Goal: Obtain resource: Download file/media

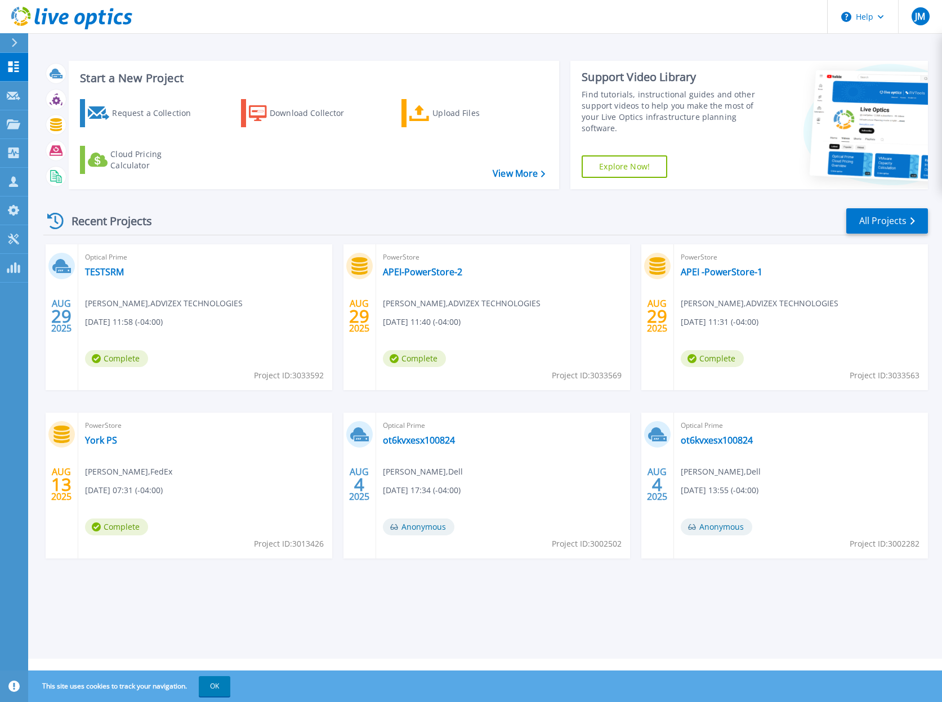
click at [219, 683] on button "OK" at bounding box center [215, 687] width 32 height 20
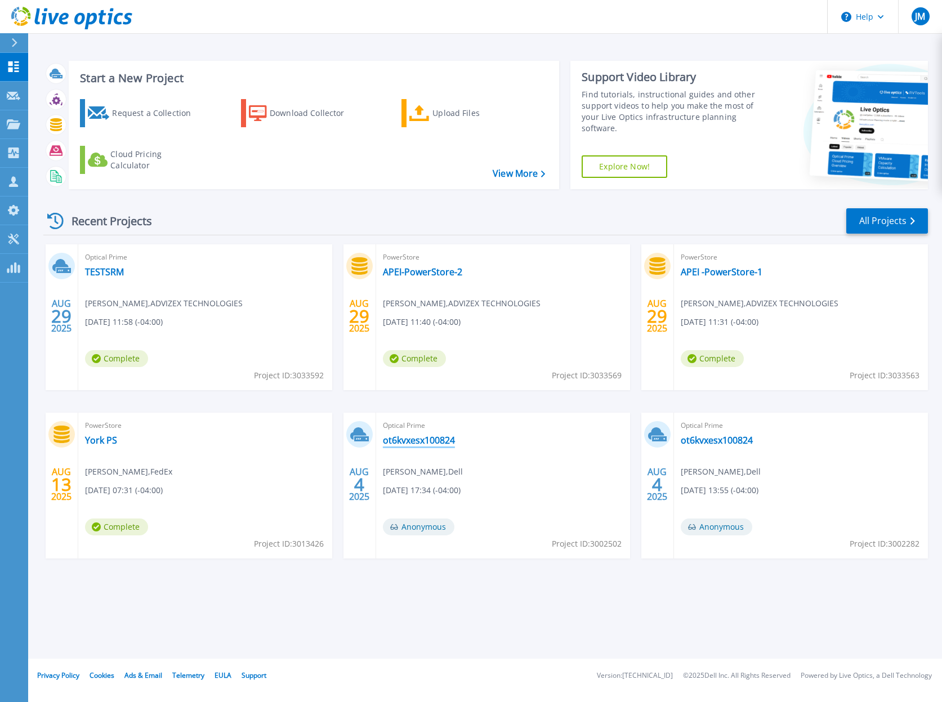
click at [421, 439] on link "ot6kvxesx100824" at bounding box center [419, 440] width 72 height 11
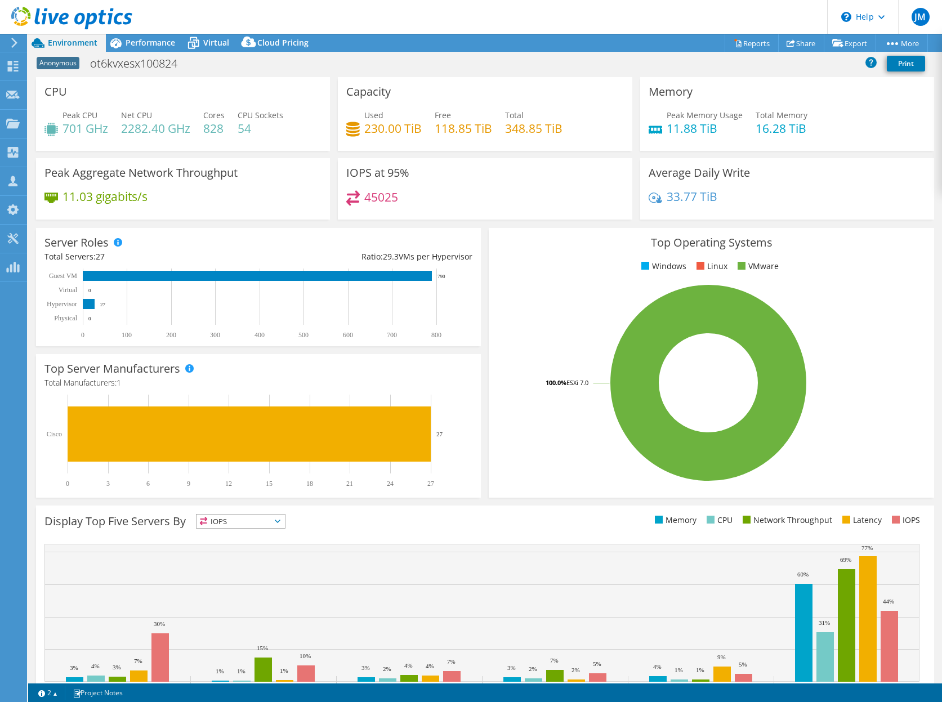
select select "USD"
click at [124, 44] on icon at bounding box center [116, 43] width 20 height 20
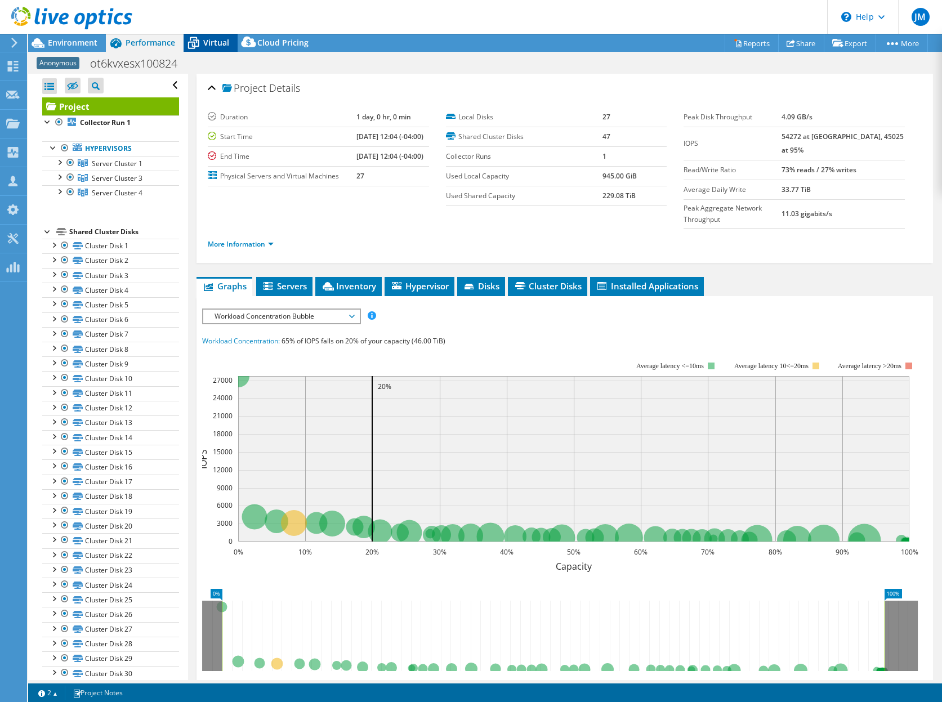
click at [224, 41] on span "Virtual" at bounding box center [216, 42] width 26 height 11
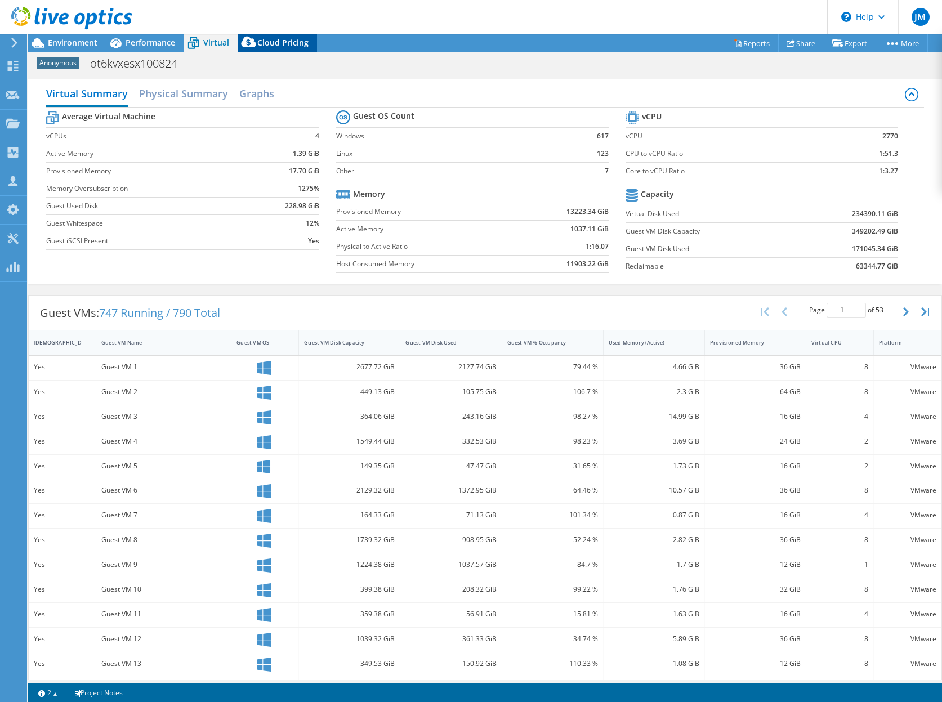
click at [277, 44] on span "Cloud Pricing" at bounding box center [282, 42] width 51 height 11
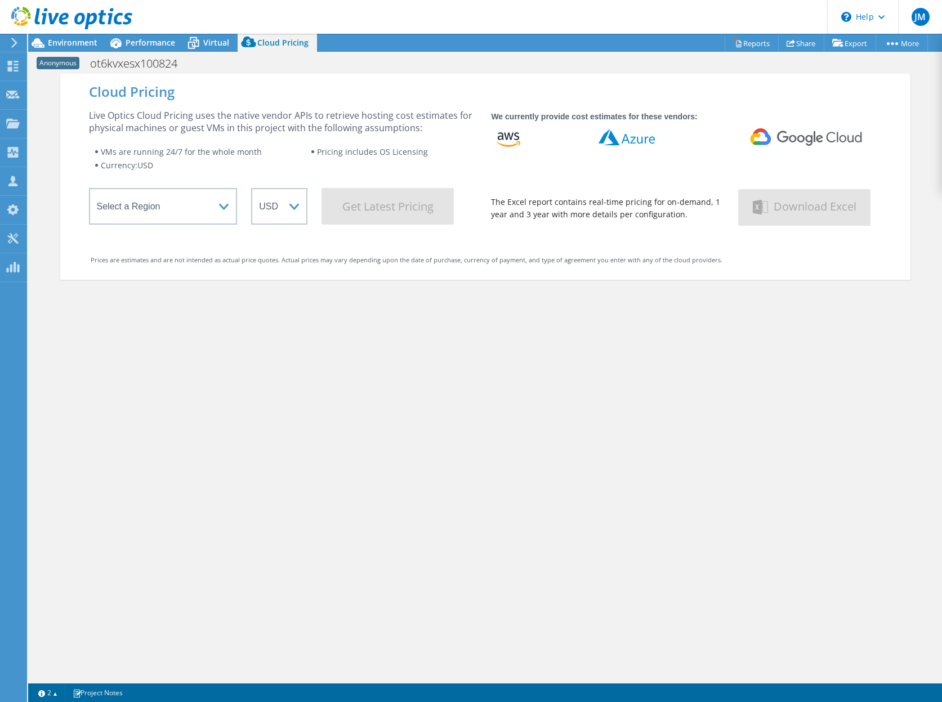
click at [78, 37] on div at bounding box center [66, 19] width 132 height 38
click at [65, 45] on span "Environment" at bounding box center [73, 42] width 50 height 11
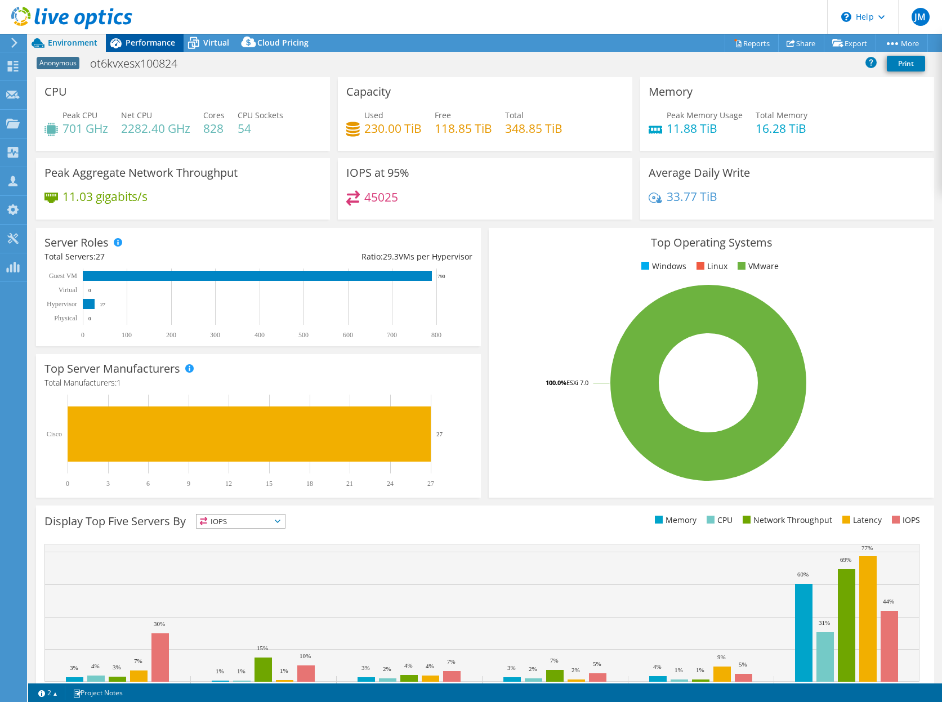
click at [139, 45] on span "Performance" at bounding box center [151, 42] width 50 height 11
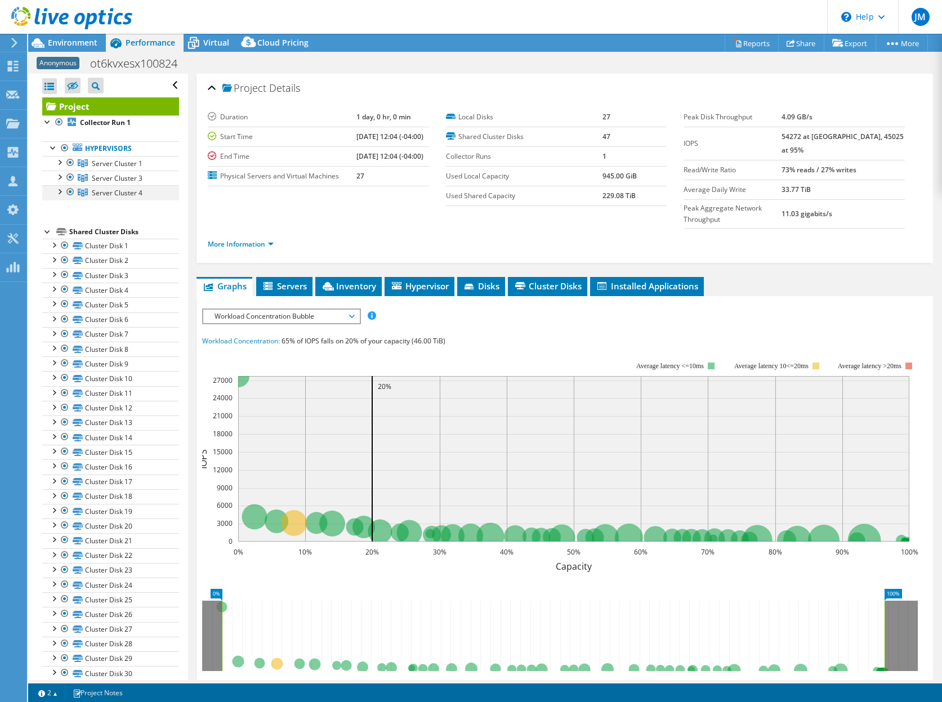
click at [57, 192] on div at bounding box center [59, 190] width 11 height 11
click at [59, 180] on div at bounding box center [59, 176] width 11 height 11
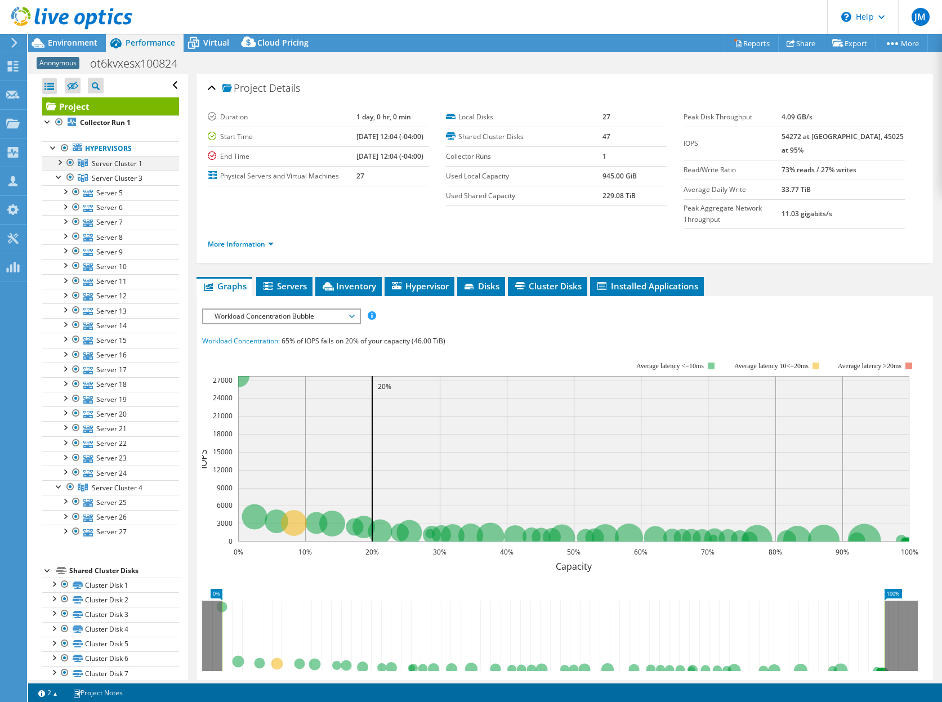
click at [60, 164] on div at bounding box center [59, 161] width 11 height 11
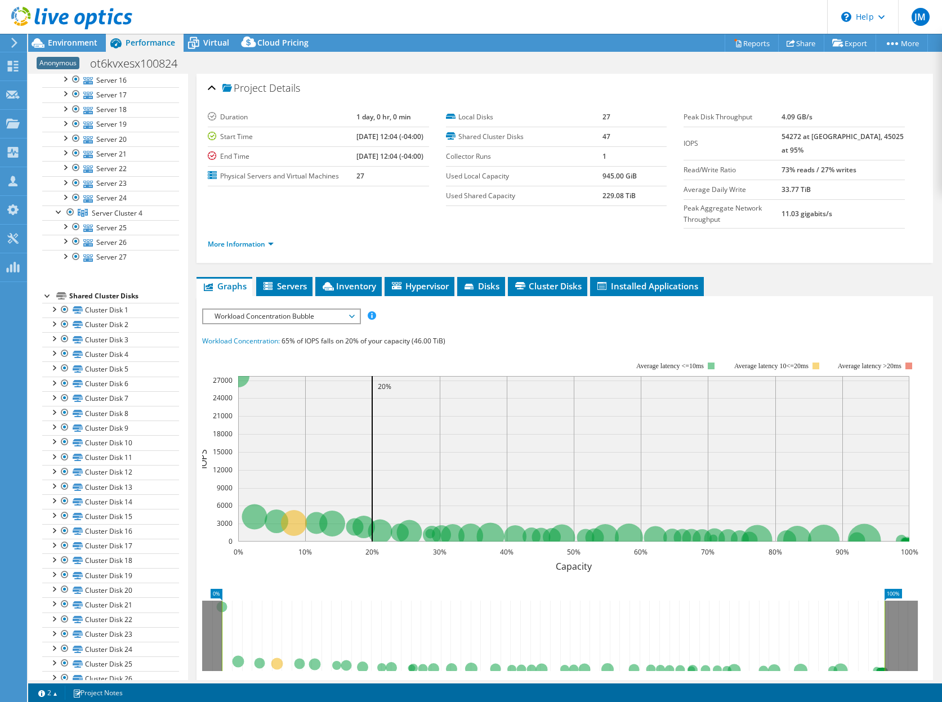
scroll to position [309, 0]
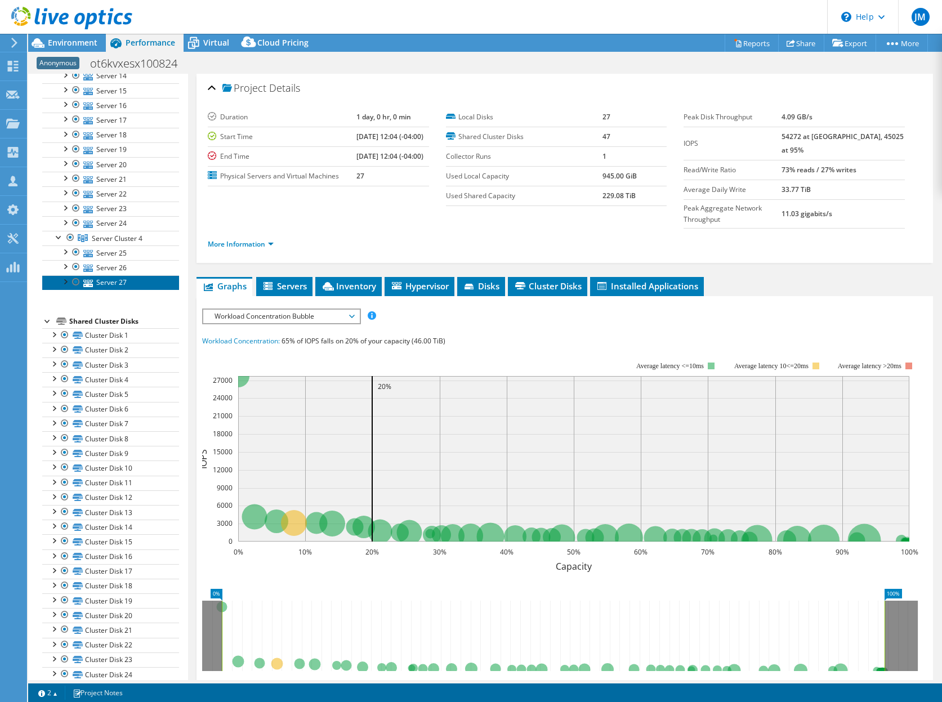
click at [115, 286] on link "Server 27" at bounding box center [110, 282] width 137 height 15
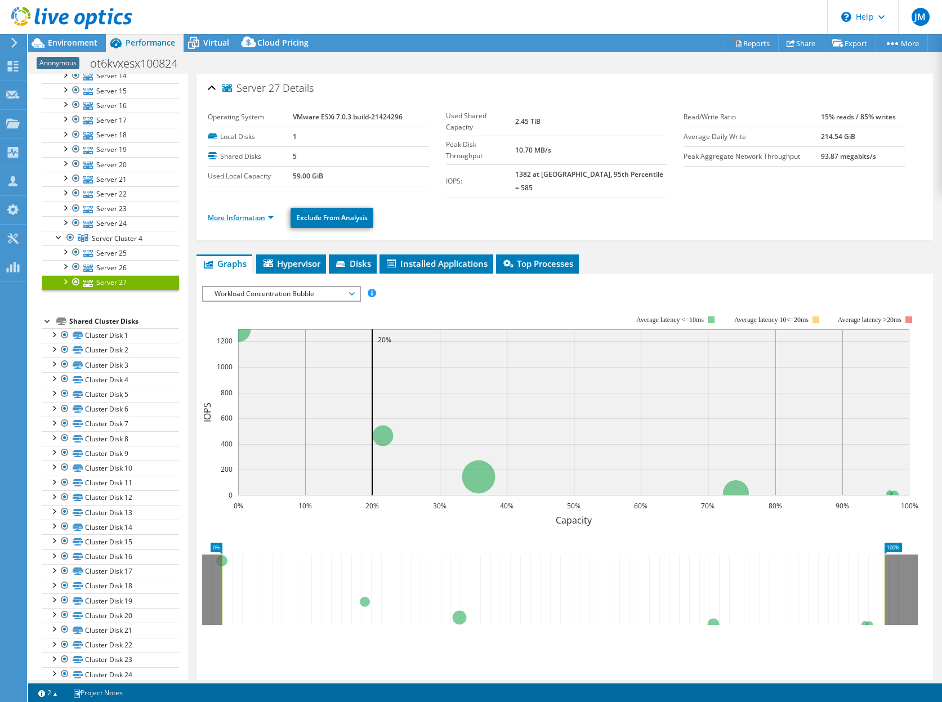
click at [238, 213] on link "More Information" at bounding box center [241, 218] width 66 height 10
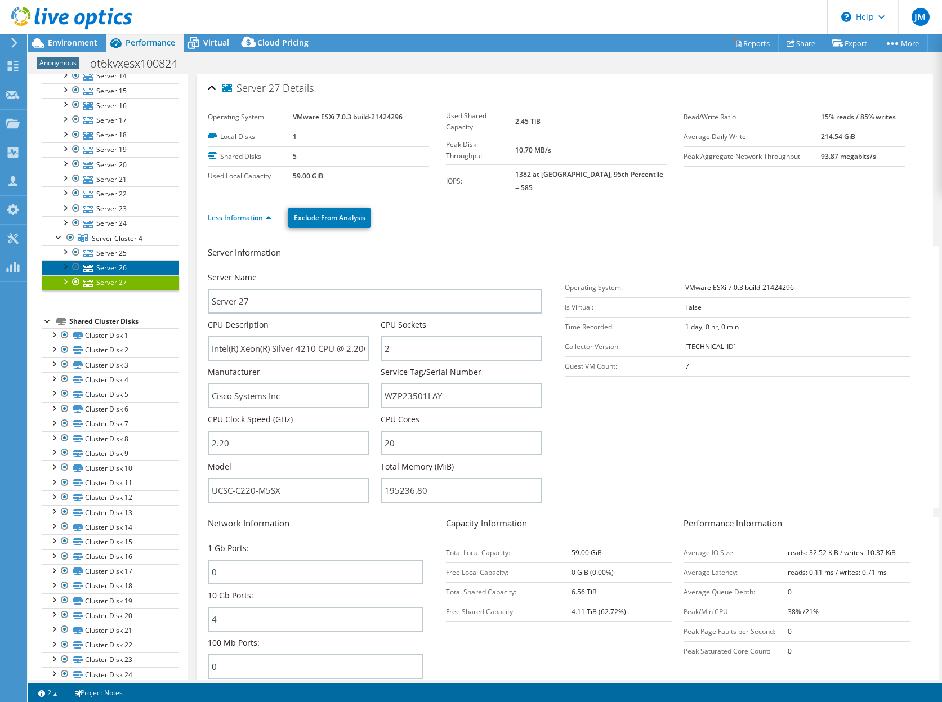
click at [119, 265] on link "Server 26" at bounding box center [110, 267] width 137 height 15
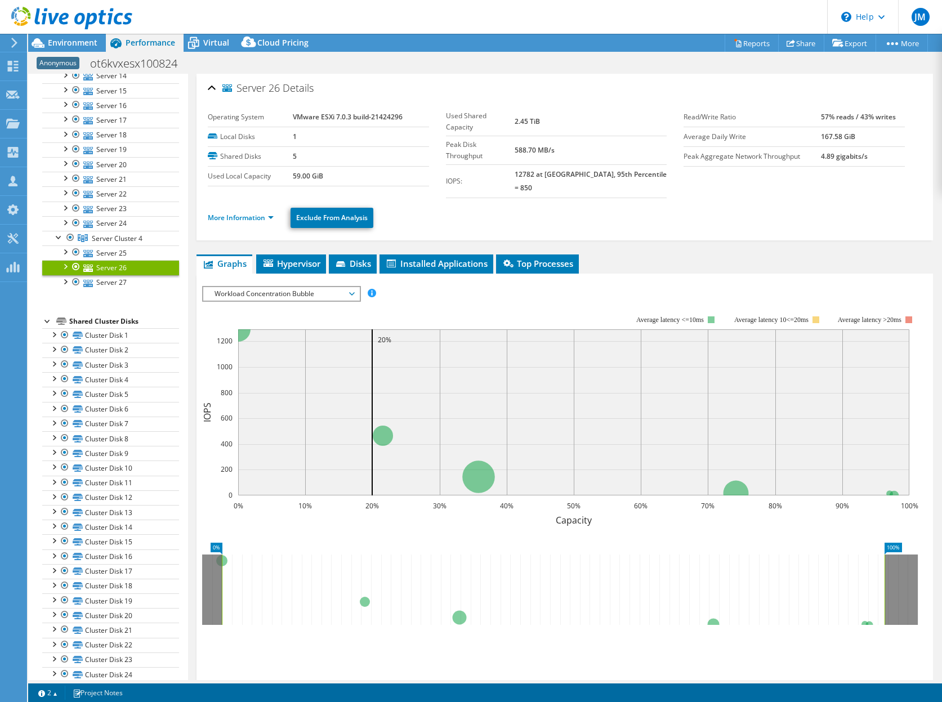
click at [229, 212] on li "More Information" at bounding box center [244, 218] width 73 height 12
click at [229, 213] on link "More Information" at bounding box center [241, 218] width 66 height 10
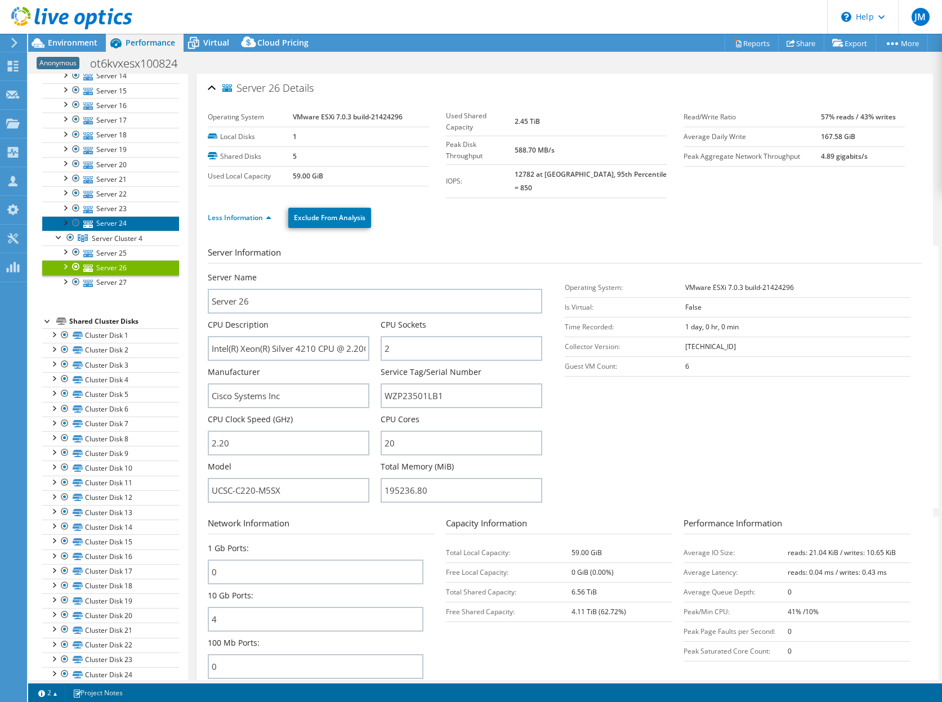
click at [116, 226] on link "Server 24" at bounding box center [110, 223] width 137 height 15
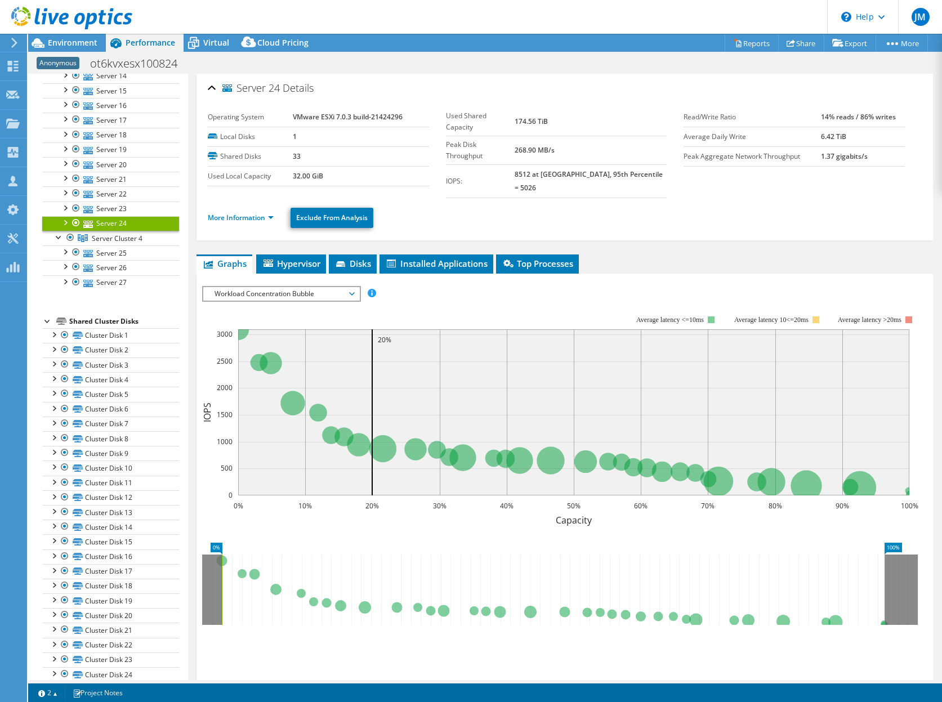
click at [245, 213] on ul "More Information Exclude From Analysis" at bounding box center [565, 216] width 714 height 23
click at [243, 213] on link "More Information" at bounding box center [241, 218] width 66 height 10
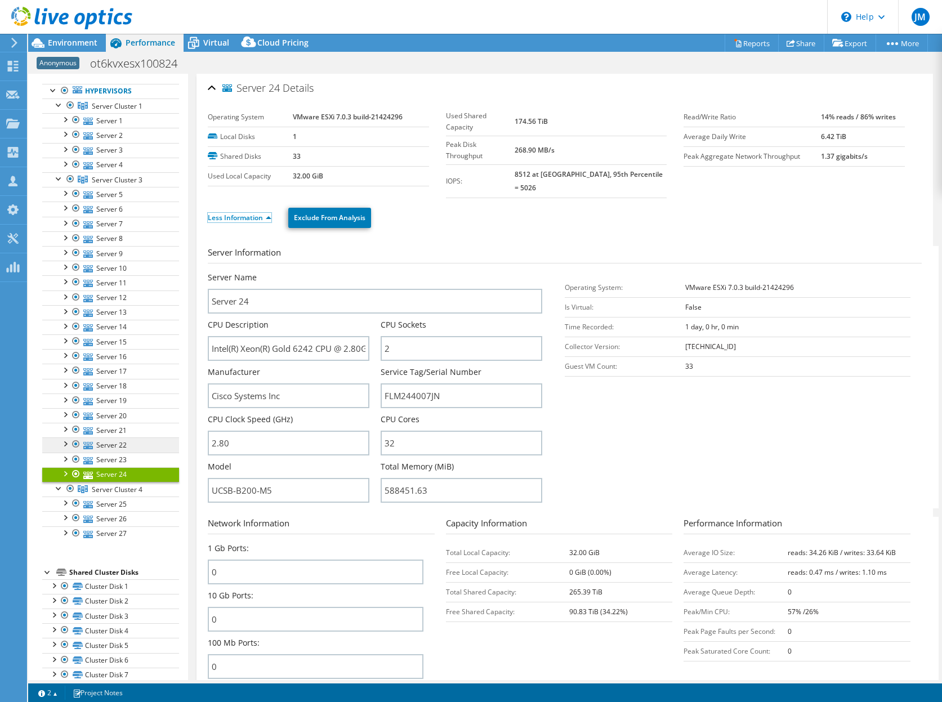
scroll to position [43, 0]
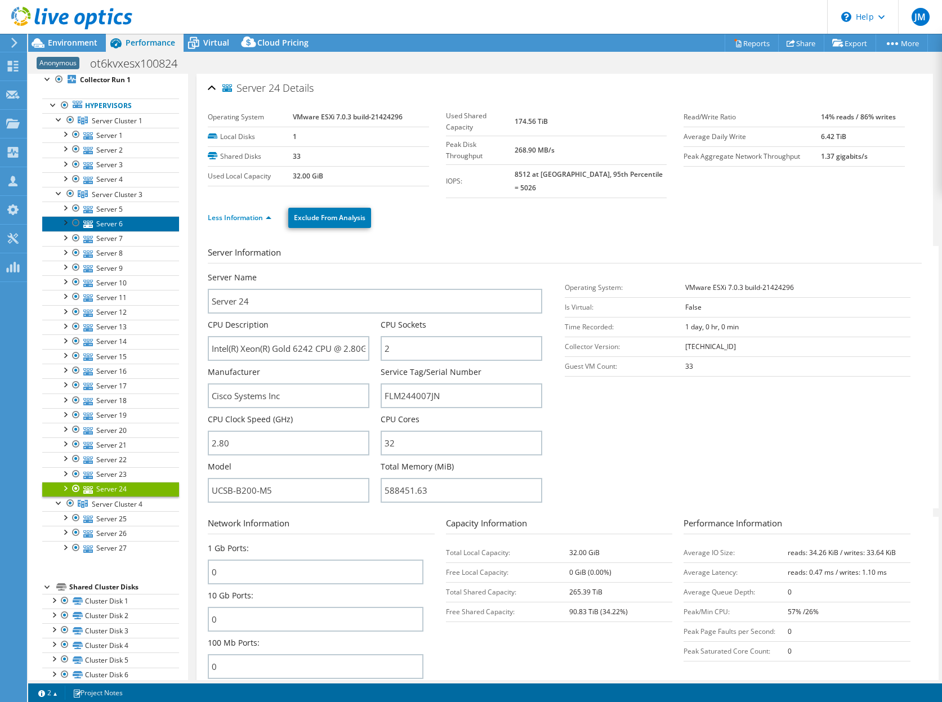
click at [105, 225] on link "Server 6" at bounding box center [110, 223] width 137 height 15
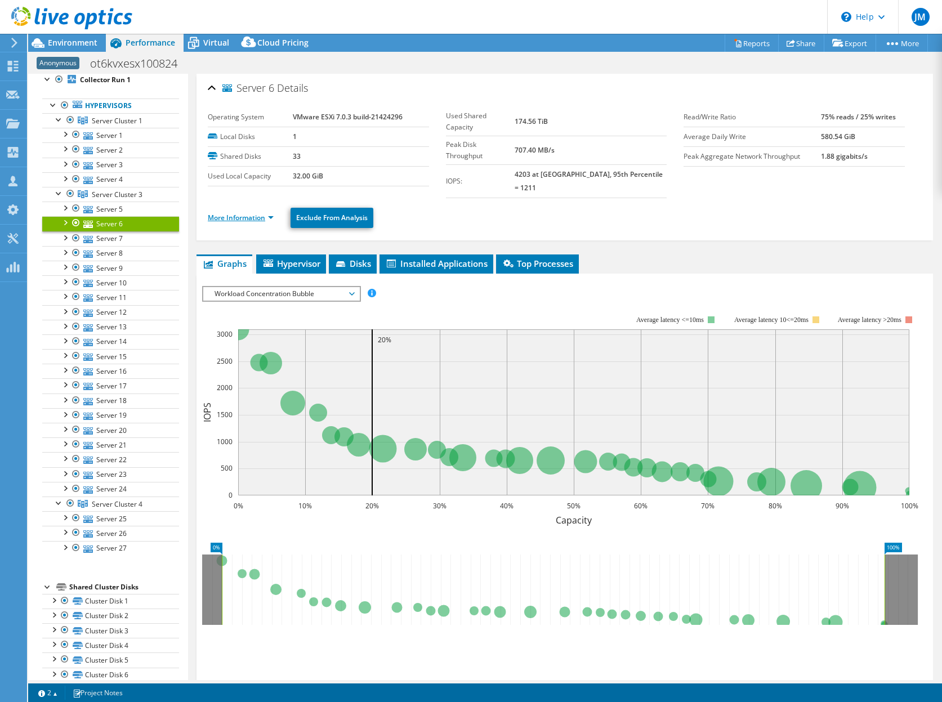
click at [241, 213] on link "More Information" at bounding box center [241, 218] width 66 height 10
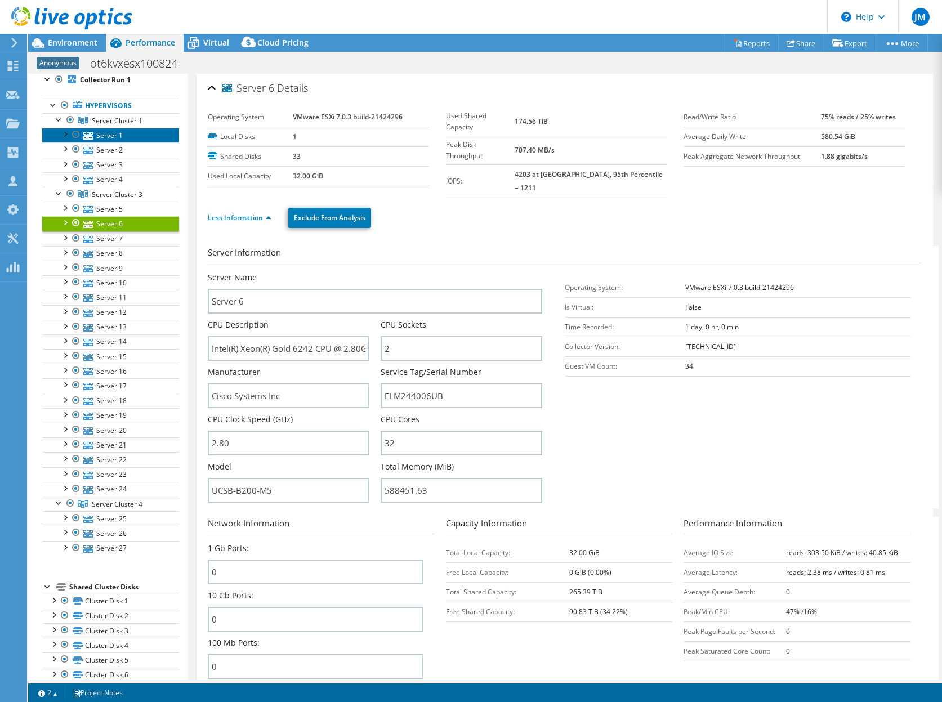
click at [107, 134] on link "Server 1" at bounding box center [110, 135] width 137 height 15
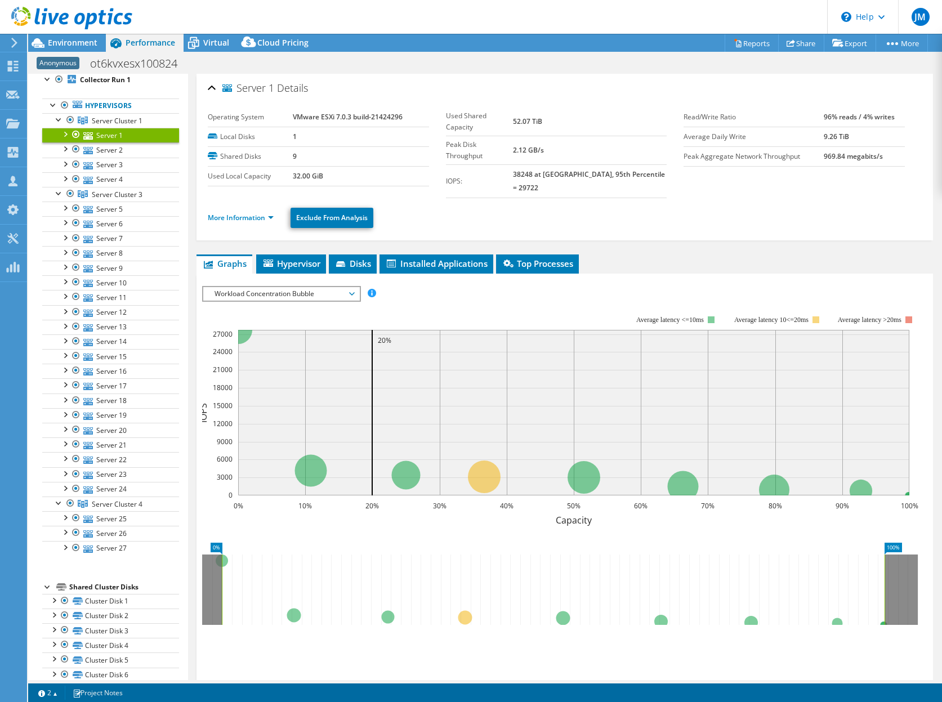
click at [252, 212] on li "More Information" at bounding box center [244, 218] width 73 height 12
click at [250, 213] on link "More Information" at bounding box center [241, 218] width 66 height 10
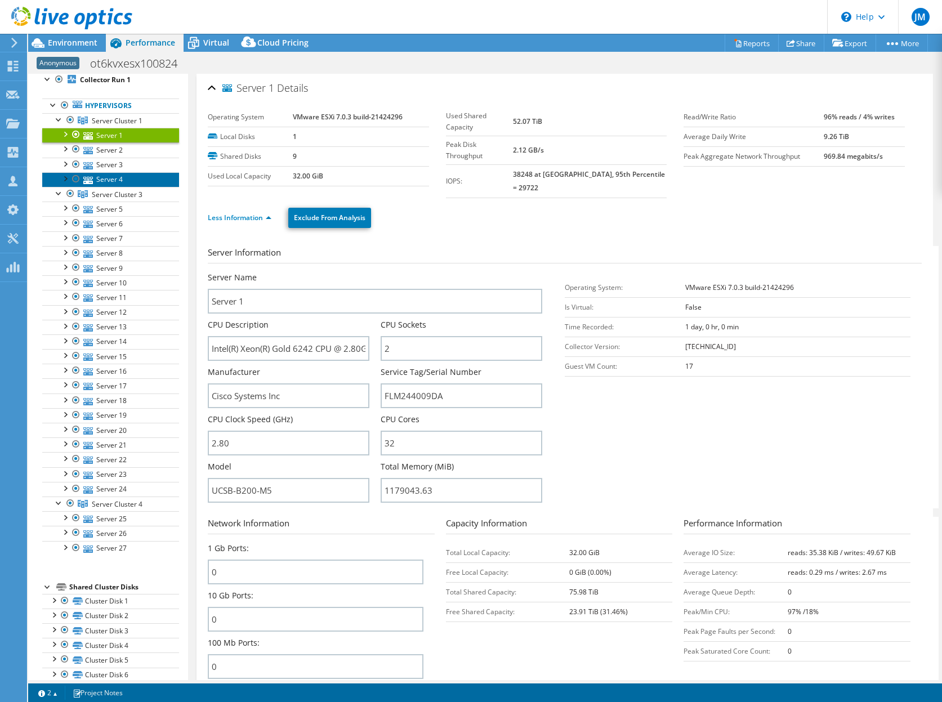
click at [116, 176] on link "Server 4" at bounding box center [110, 179] width 137 height 15
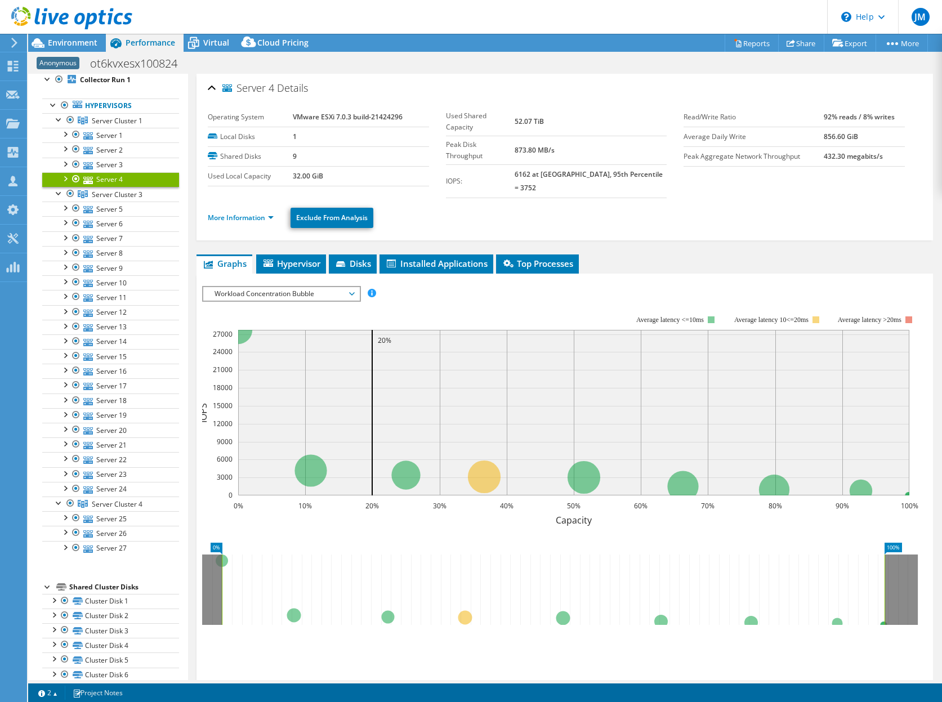
click at [242, 205] on ul "More Information Exclude From Analysis" at bounding box center [565, 216] width 714 height 23
click at [239, 213] on link "More Information" at bounding box center [241, 218] width 66 height 10
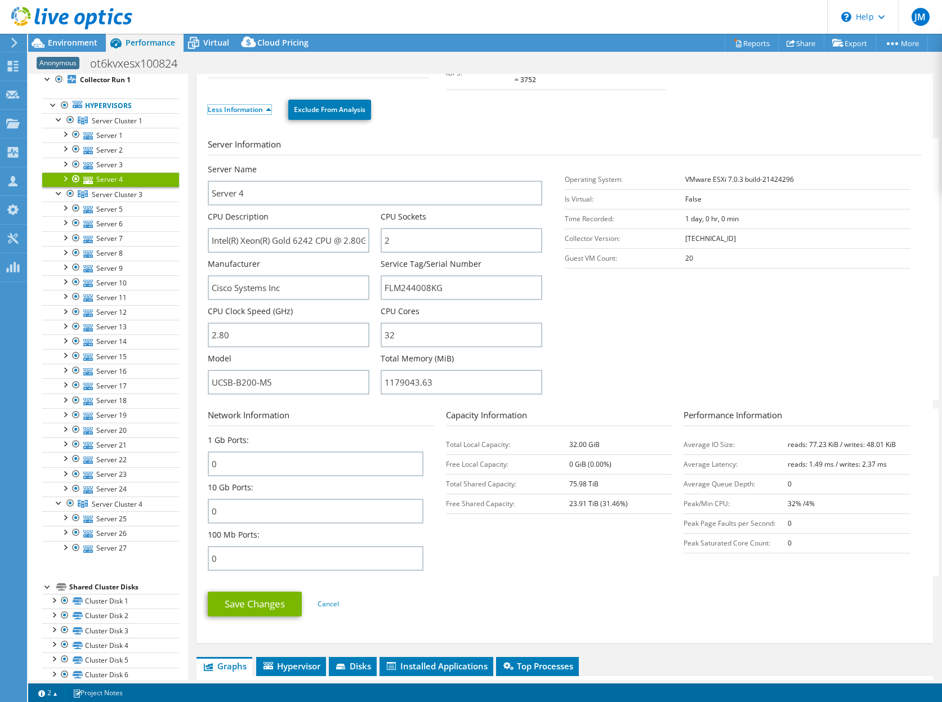
scroll to position [199, 0]
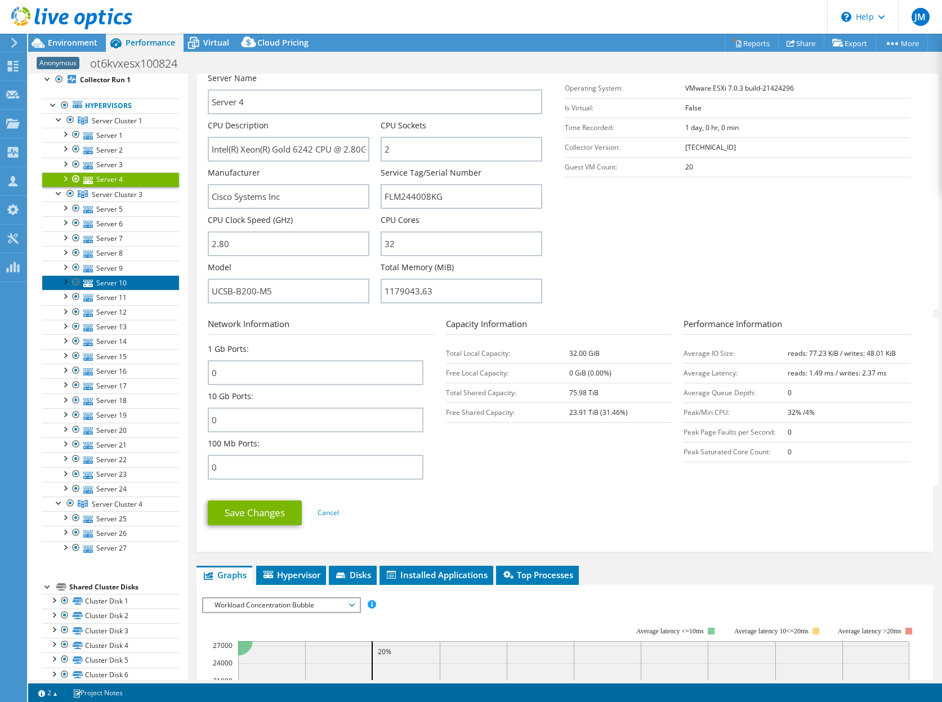
click at [110, 284] on link "Server 10" at bounding box center [110, 282] width 137 height 15
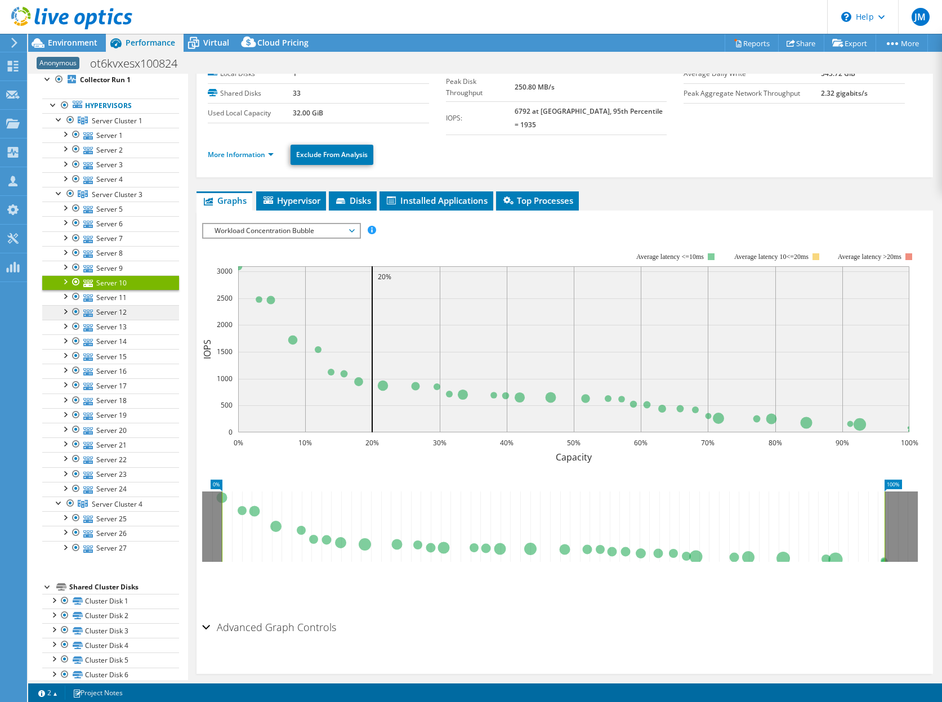
scroll to position [63, 0]
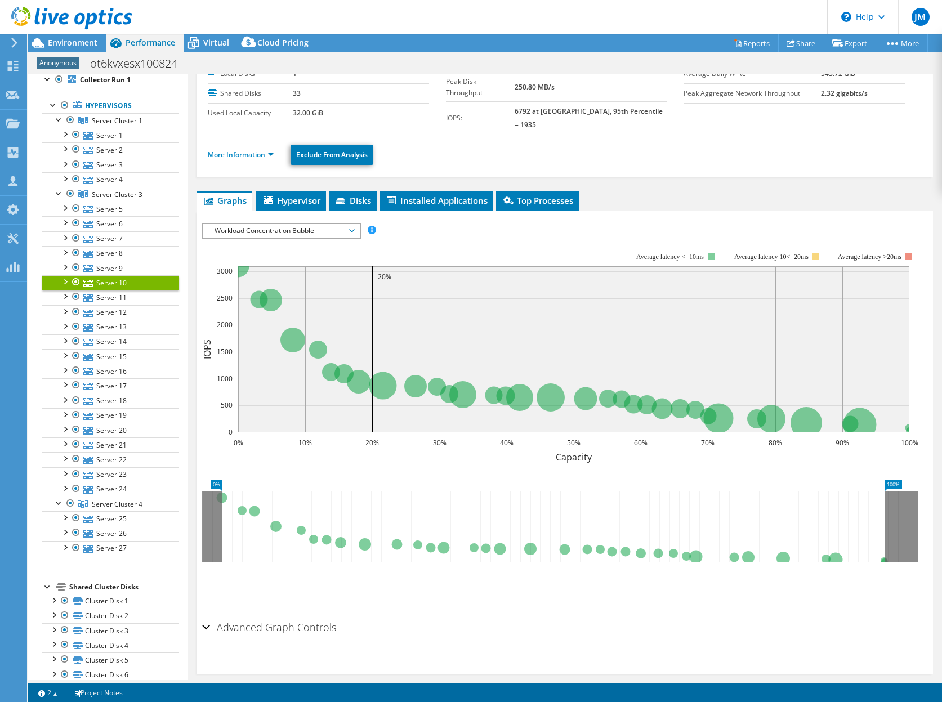
click at [234, 150] on link "More Information" at bounding box center [241, 155] width 66 height 10
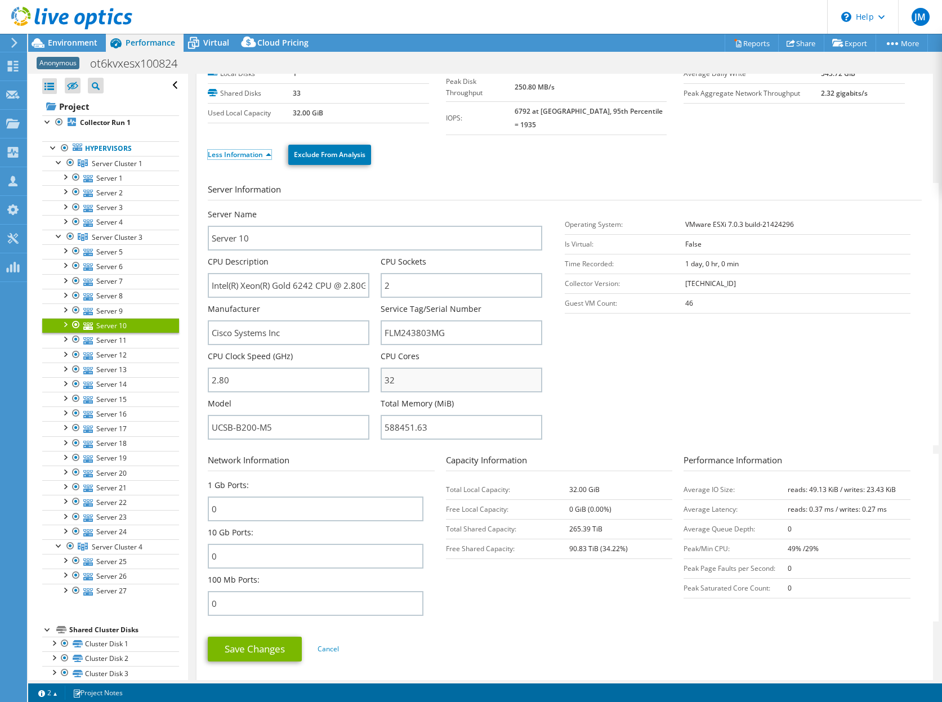
scroll to position [0, 0]
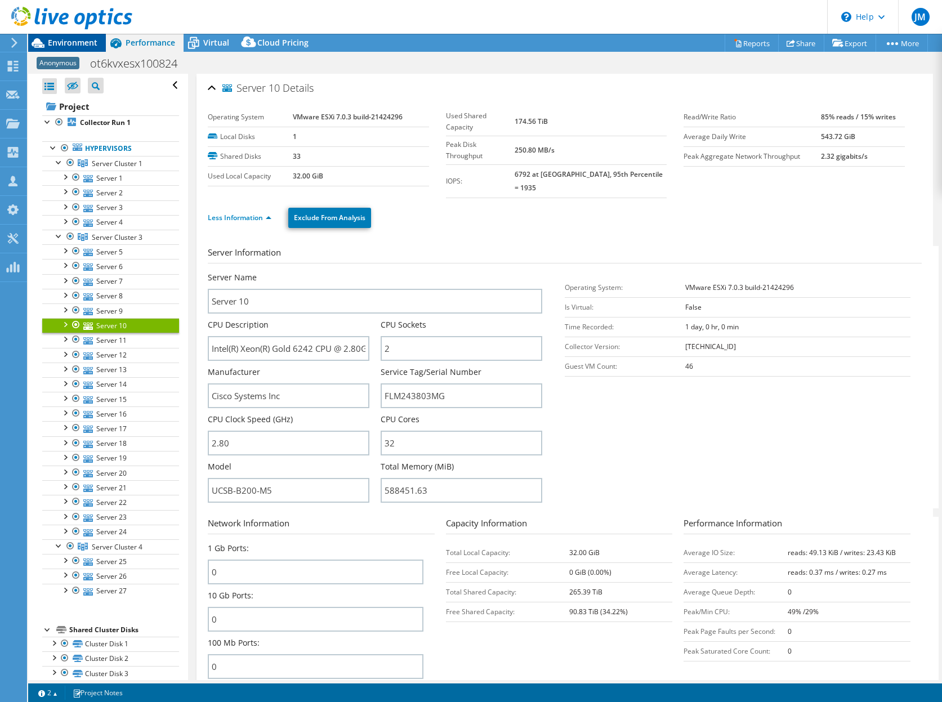
click at [72, 41] on span "Environment" at bounding box center [73, 42] width 50 height 11
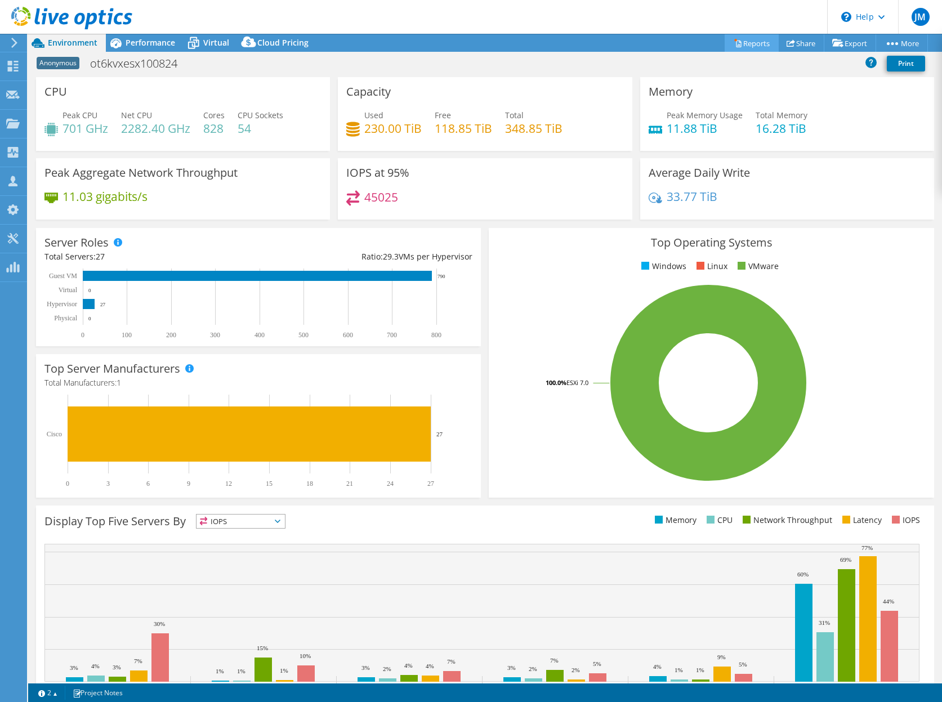
click at [736, 43] on link "Reports" at bounding box center [752, 42] width 54 height 17
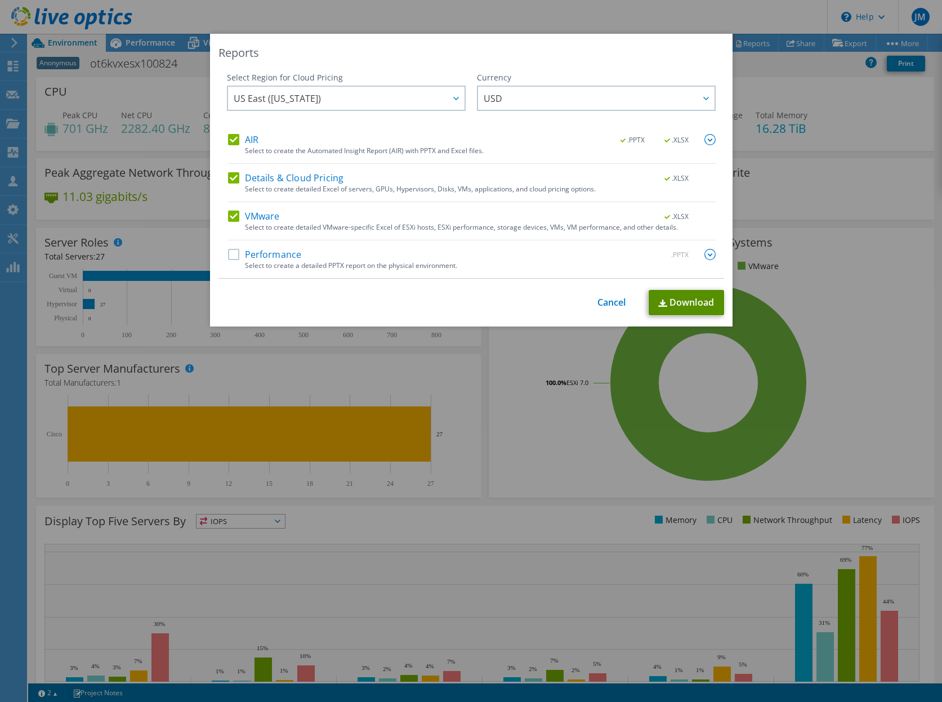
click at [693, 304] on link "Download" at bounding box center [686, 302] width 75 height 25
click at [610, 301] on link "Cancel" at bounding box center [612, 302] width 29 height 11
